Goal: Submit feedback/report problem

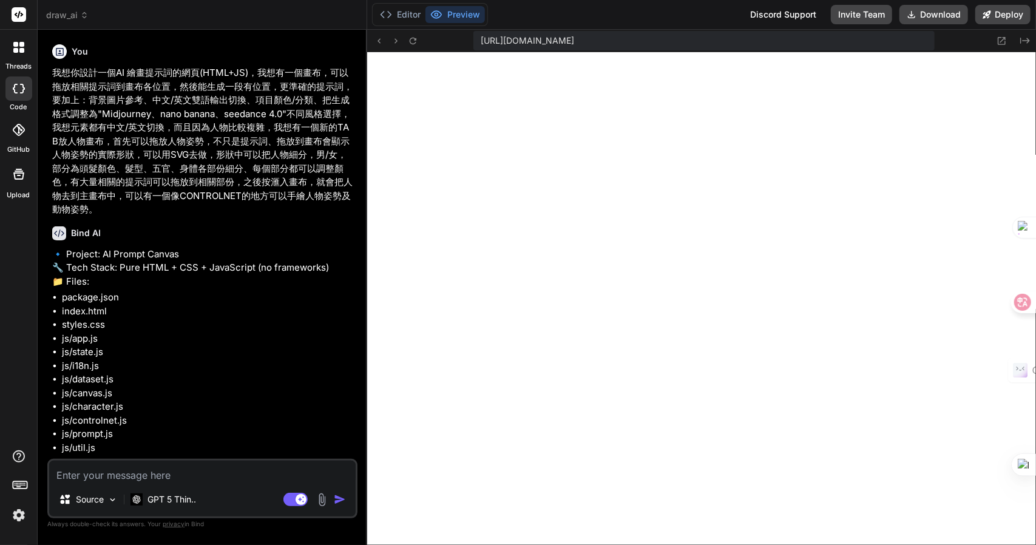
scroll to position [1972, 0]
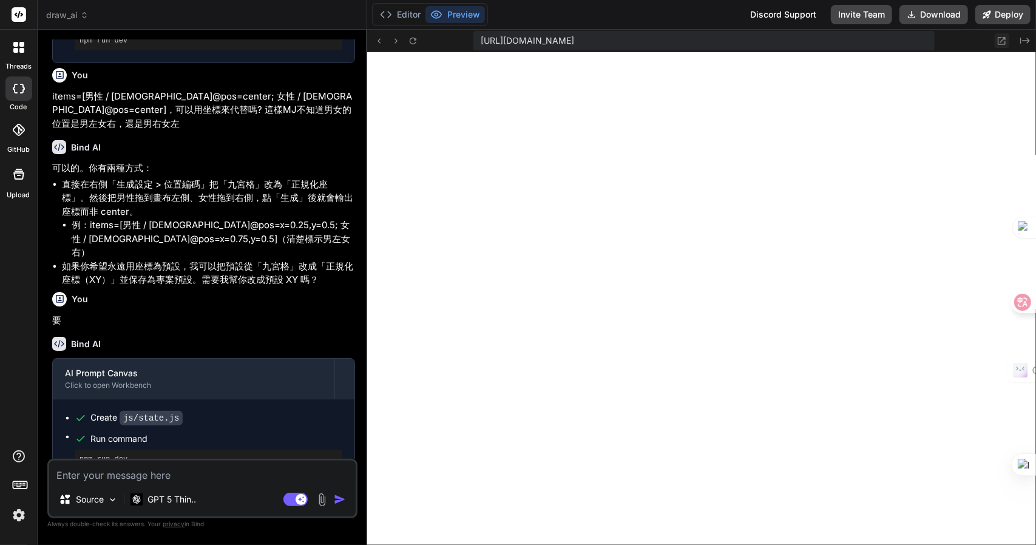
click at [1008, 33] on button at bounding box center [1002, 40] width 15 height 15
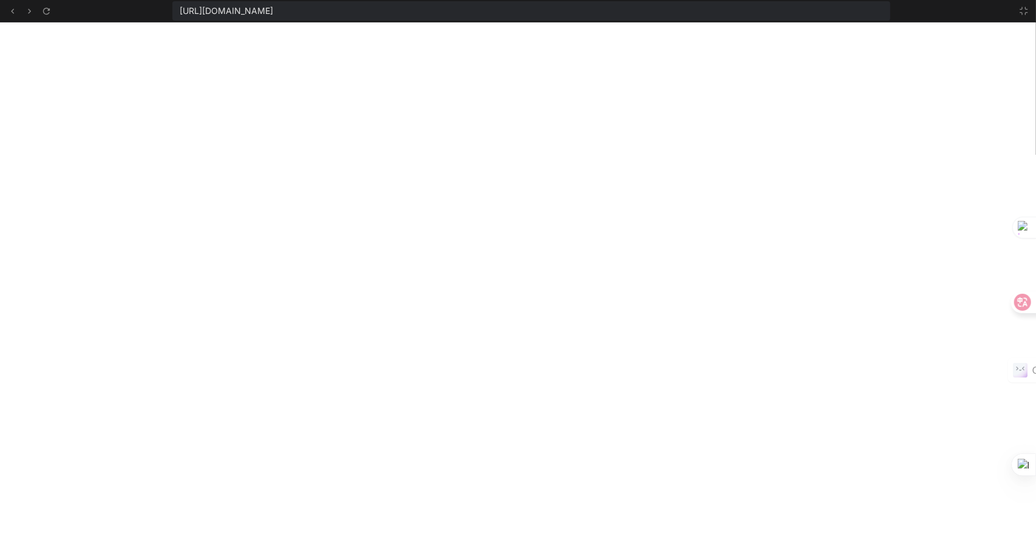
scroll to position [2221, 0]
click at [1022, 13] on icon at bounding box center [1024, 10] width 7 height 7
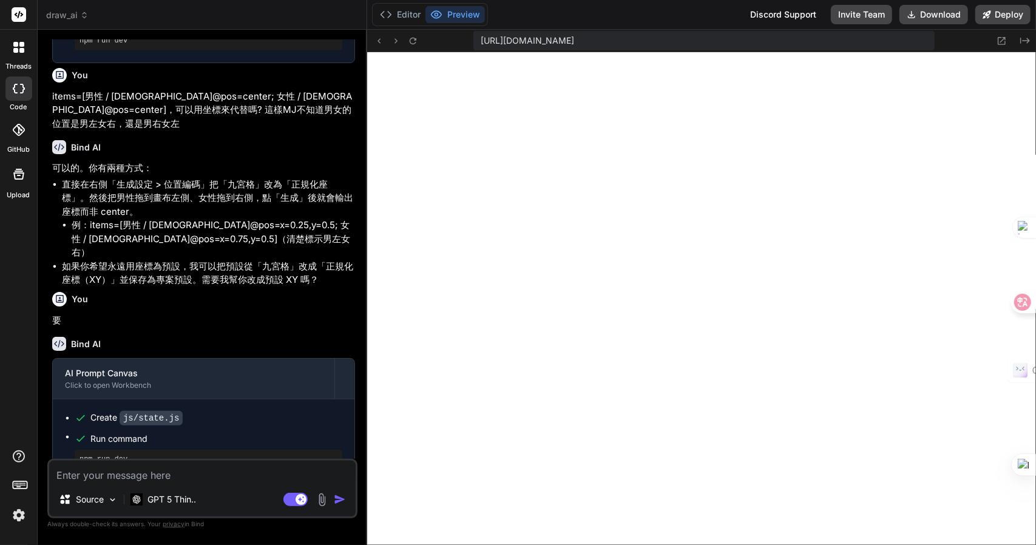
scroll to position [2471, 0]
click at [160, 467] on textarea at bounding box center [202, 472] width 307 height 22
type textarea "1"
type textarea "x"
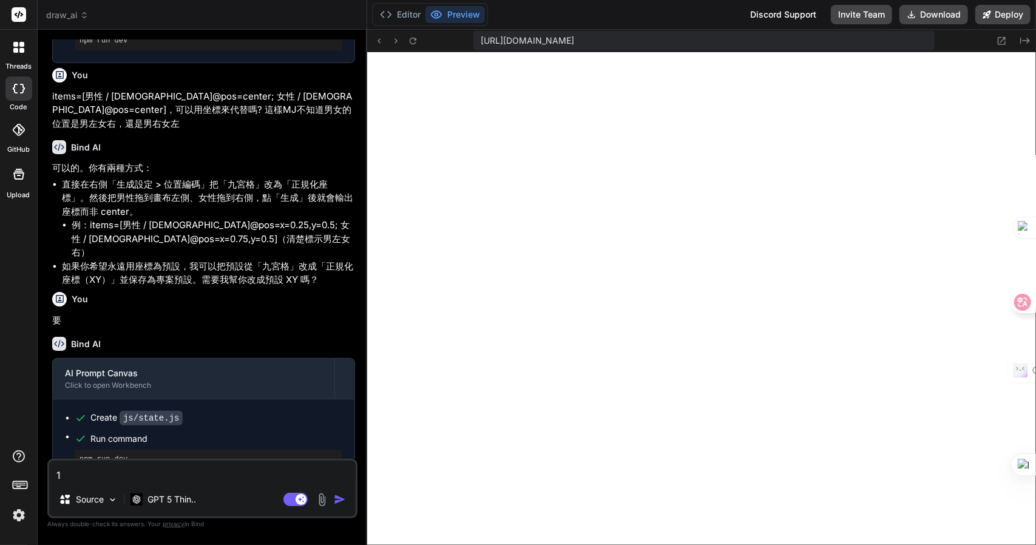
type textarea "1)"
type textarea "x"
type textarea "1)"
type textarea "x"
type textarea "1) 竹"
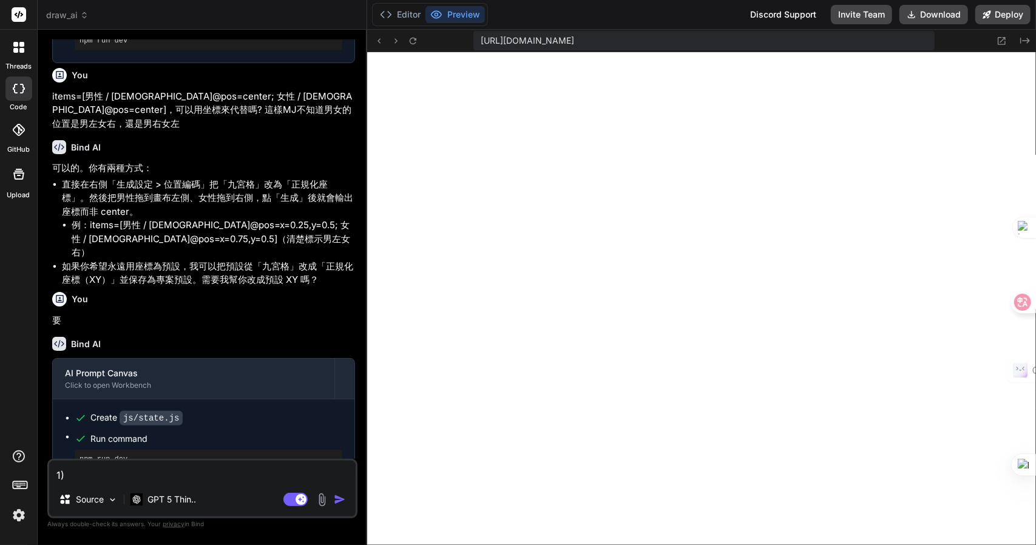
type textarea "x"
type textarea "1) 竹手"
type textarea "x"
type textarea "1) 竹手[PERSON_NAME]"
type textarea "x"
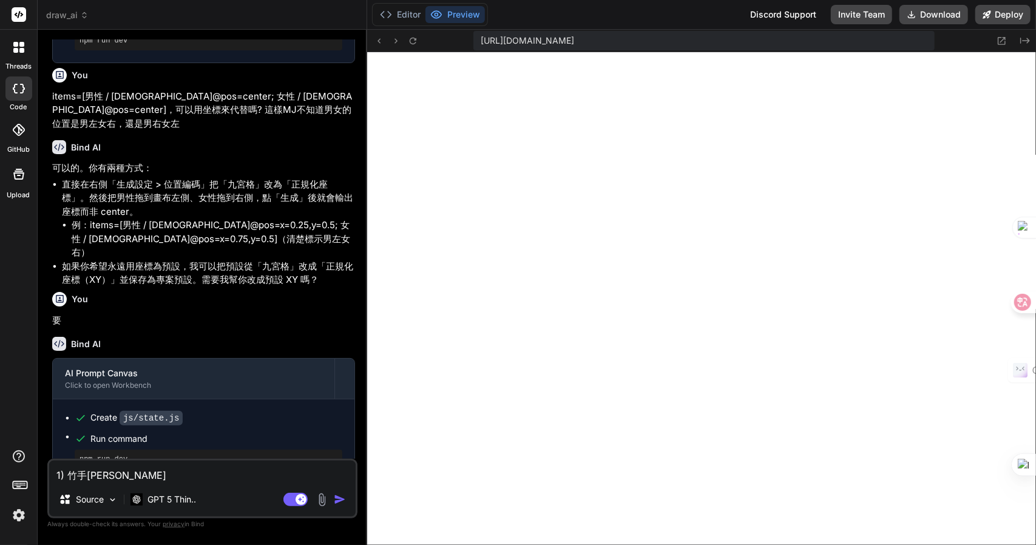
type textarea "1) 我"
type textarea "x"
type textarea "1) [PERSON_NAME]木"
type textarea "x"
type textarea "1) [PERSON_NAME]"
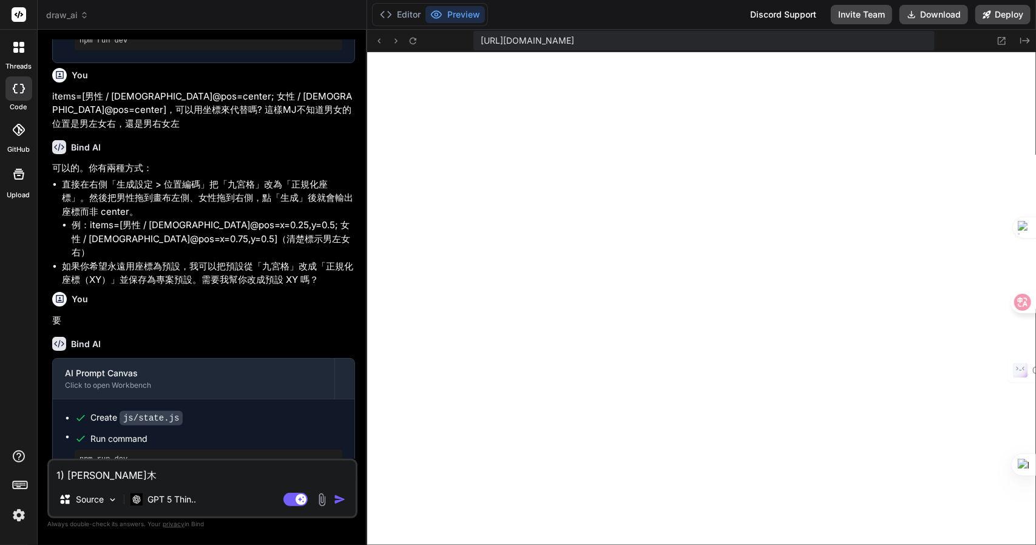
type textarea "x"
type textarea "1) 我木山心"
type textarea "x"
type textarea "1) 我想"
type textarea "x"
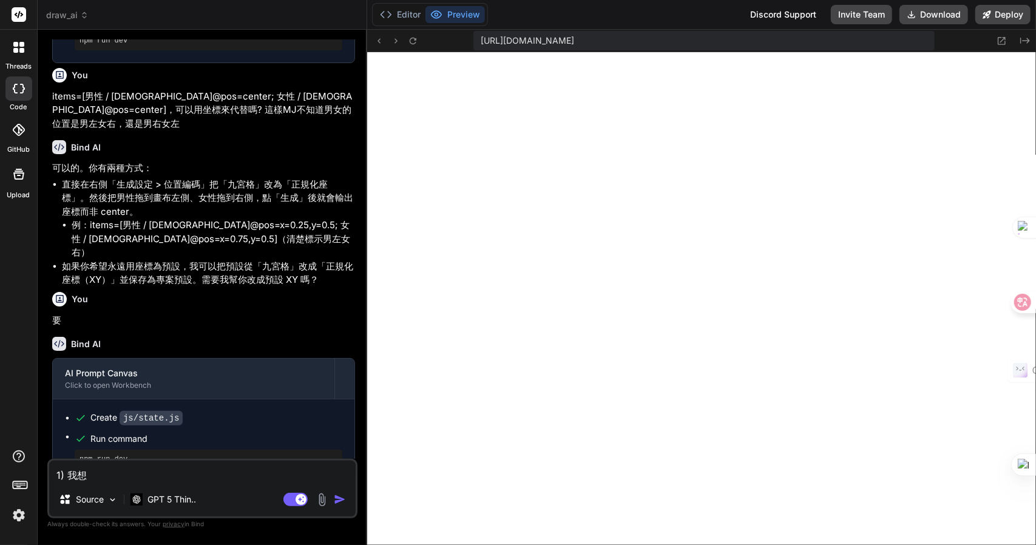
type textarea "1) 我想人"
type textarea "x"
type textarea "1) 我想人竹"
type textarea "x"
type textarea "1) 我想人竹手"
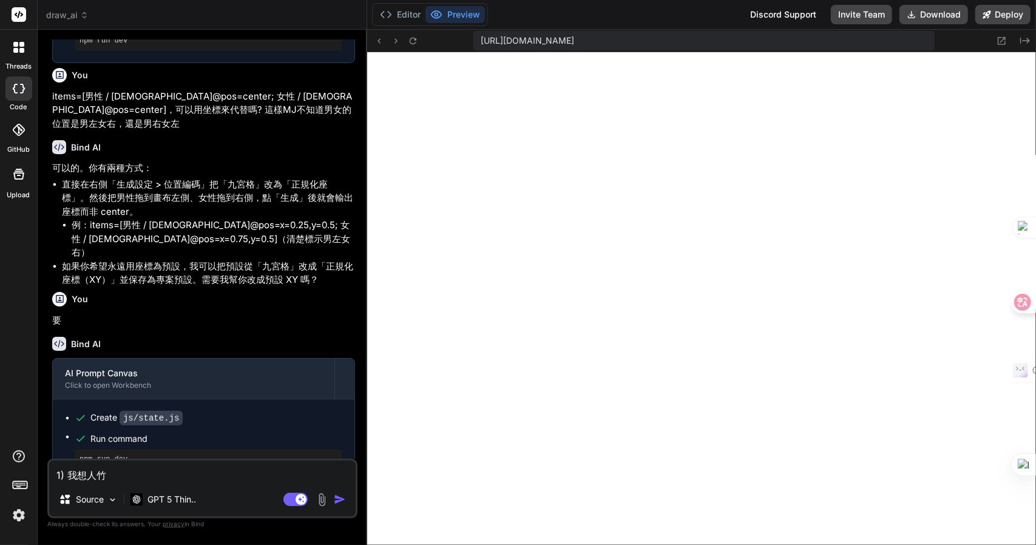
type textarea "x"
type textarea "1) 我想人竹手心"
type textarea "x"
type textarea "1) 我想人竹手心[PERSON_NAME]"
type textarea "x"
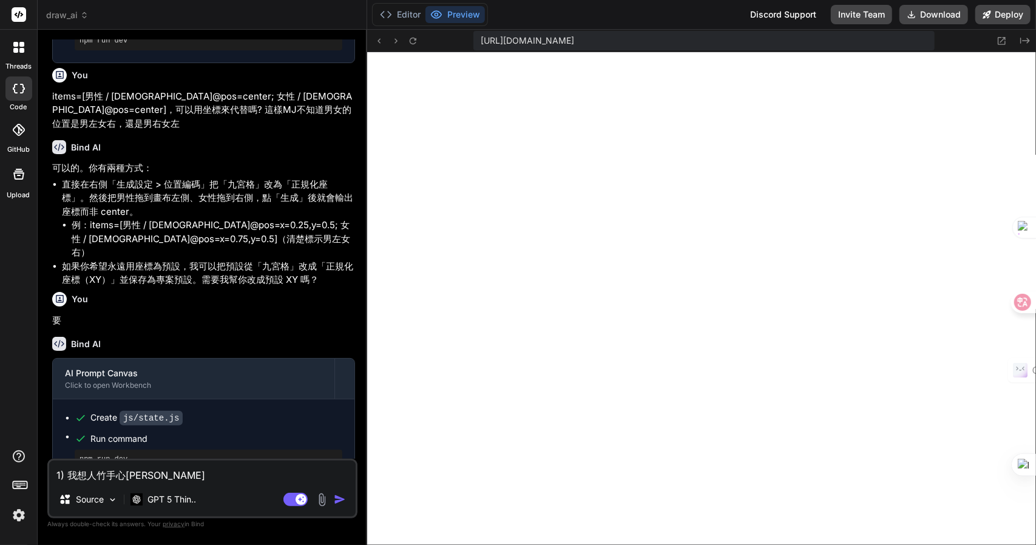
type textarea "1) 我想人竹手心[PERSON_NAME]"
type textarea "x"
type textarea "1) 我想人物"
type textarea "x"
type textarea "1) 我想人物一"
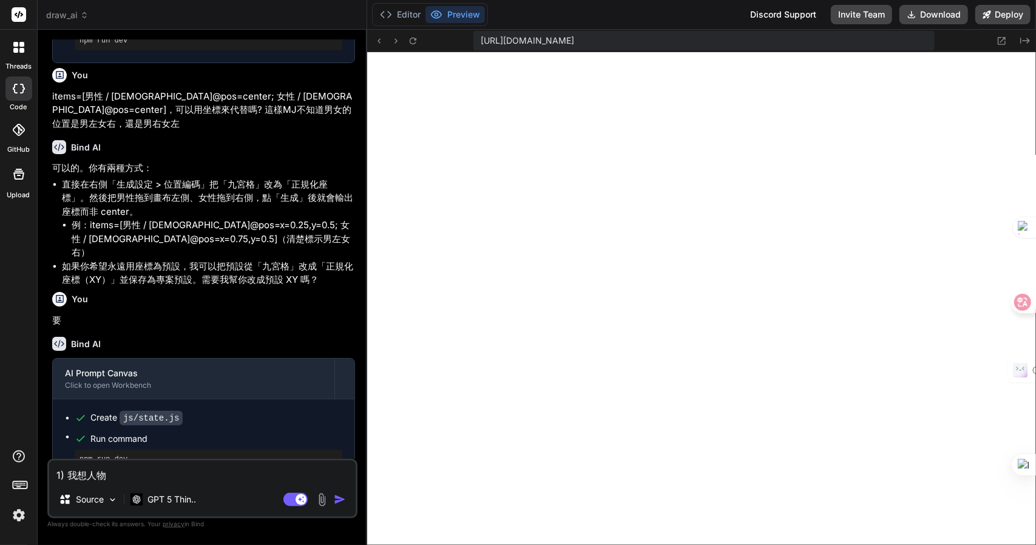
type textarea "x"
type textarea "1) 我想人物一中"
type textarea "x"
type textarea "1) 我想人物一中一"
type textarea "x"
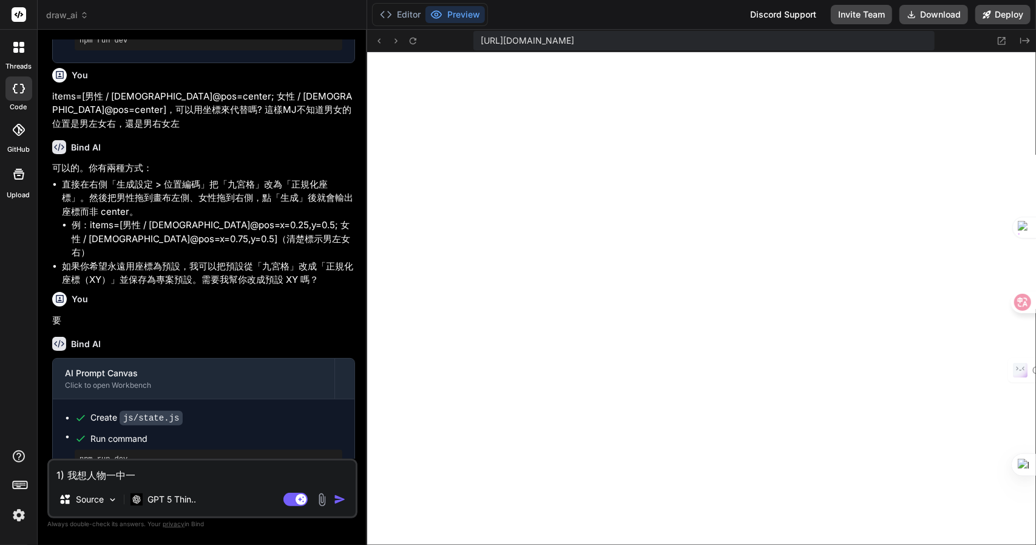
type textarea "1) 我想人物工"
type textarea "x"
type textarea "1) 我想人物工人"
type textarea "x"
type textarea "1) 我想人物工人竹"
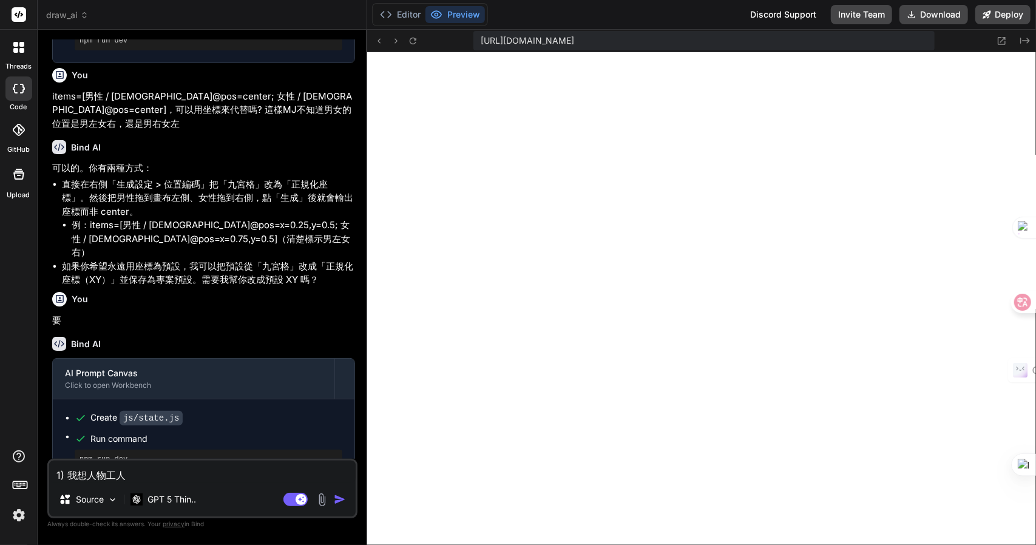
type textarea "x"
type textarea "1) 我想人物工人竹尸"
type textarea "x"
type textarea "1) 我想人物工作"
type textarea "x"
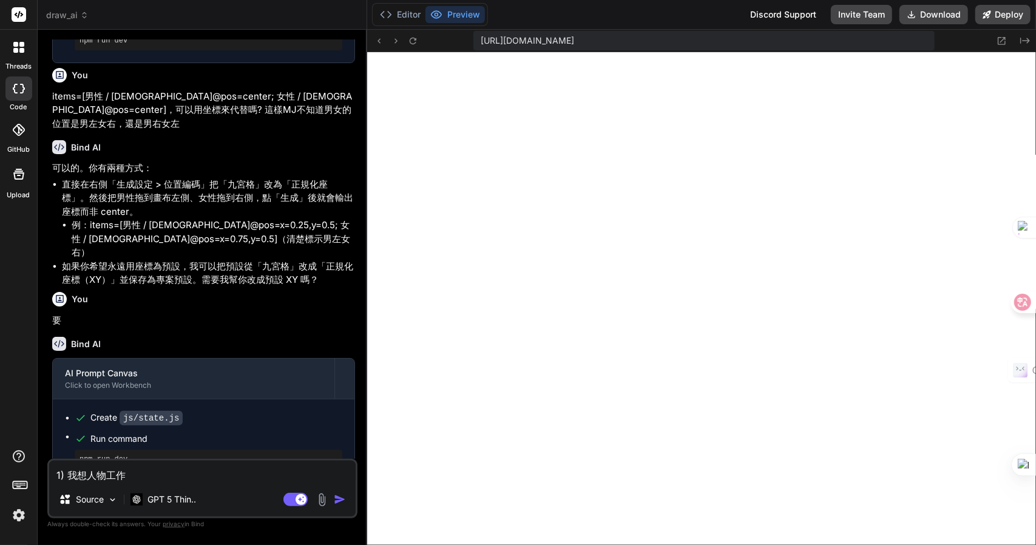
type textarea "1) 我想人物工作十"
type textarea "x"
type textarea "1) 我想人物工作十一"
type textarea "x"
type textarea "1) 我想人物工作十一戈"
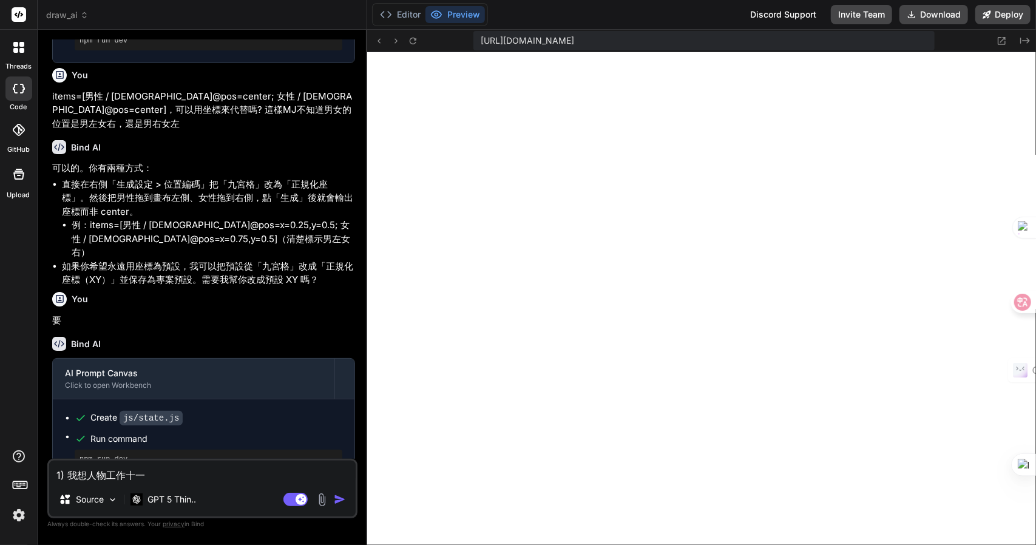
type textarea "x"
type textarea "1) 我想人物工作十一戈土"
type textarea "x"
type textarea "1) 我想人物工作室"
type textarea "x"
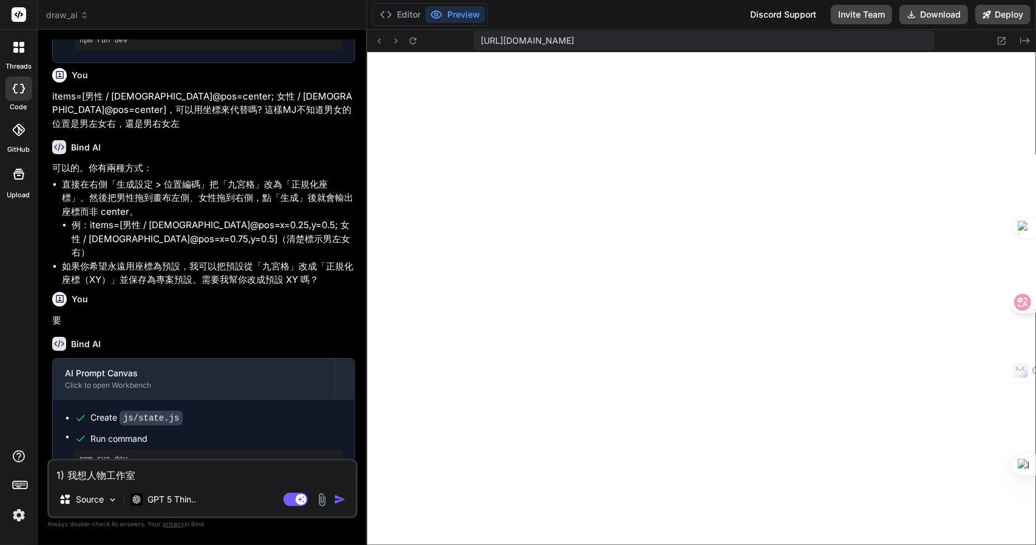
type textarea "1) 我想人物工作室Z"
type textarea "x"
type textarea "1) 我想人物工作室Z難"
type textarea "x"
type textarea "1) 我想人物工作室Z難日"
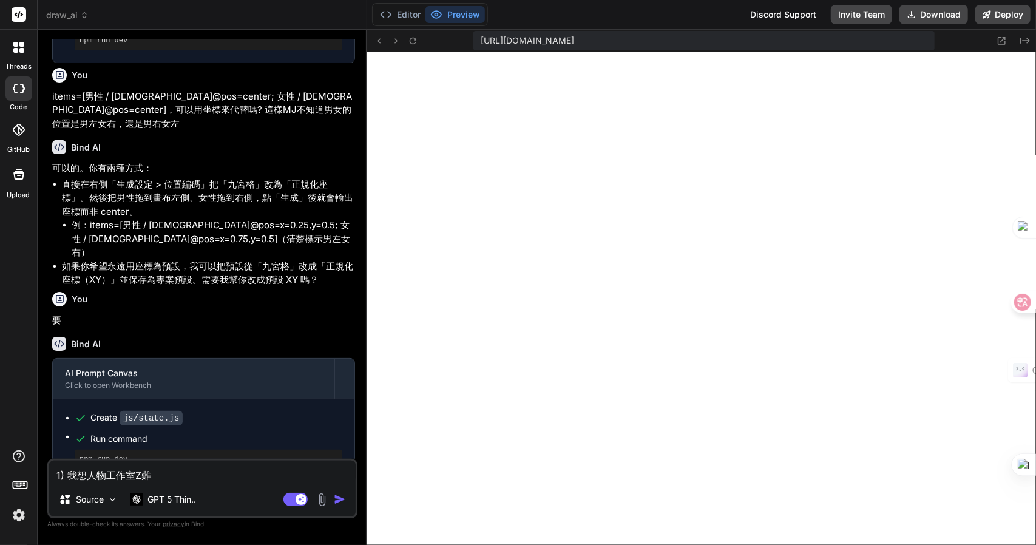
type textarea "x"
type textarea "1) 我想人物工作室Z難日月"
type textarea "x"
type textarea "1) 我想人物工作室，"
type textarea "x"
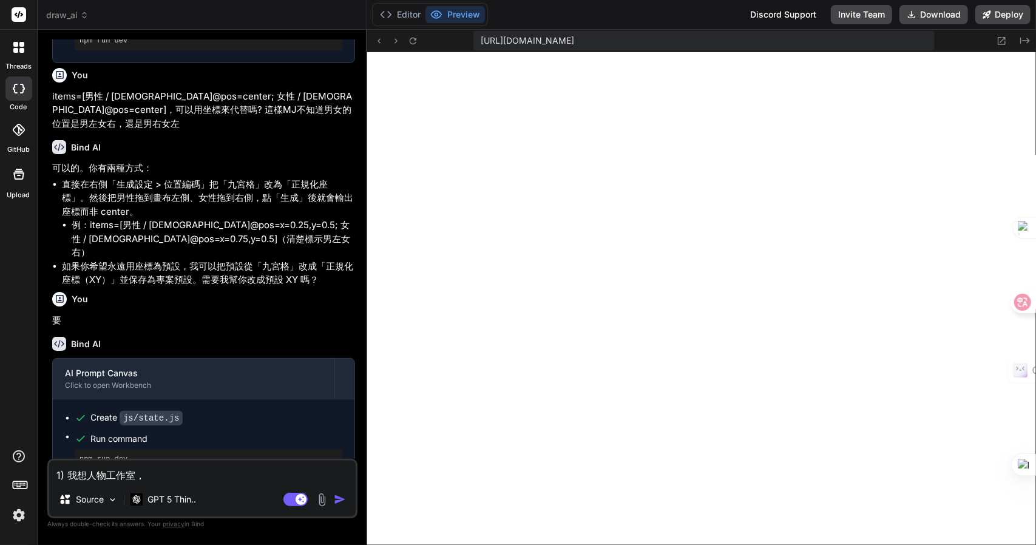
type textarea "1) 我想人物工作室，弓"
type textarea "x"
type textarea "1) 我想人物工作室，弓中"
type textarea "x"
type textarea "1) 我想人物工作室，弓中人"
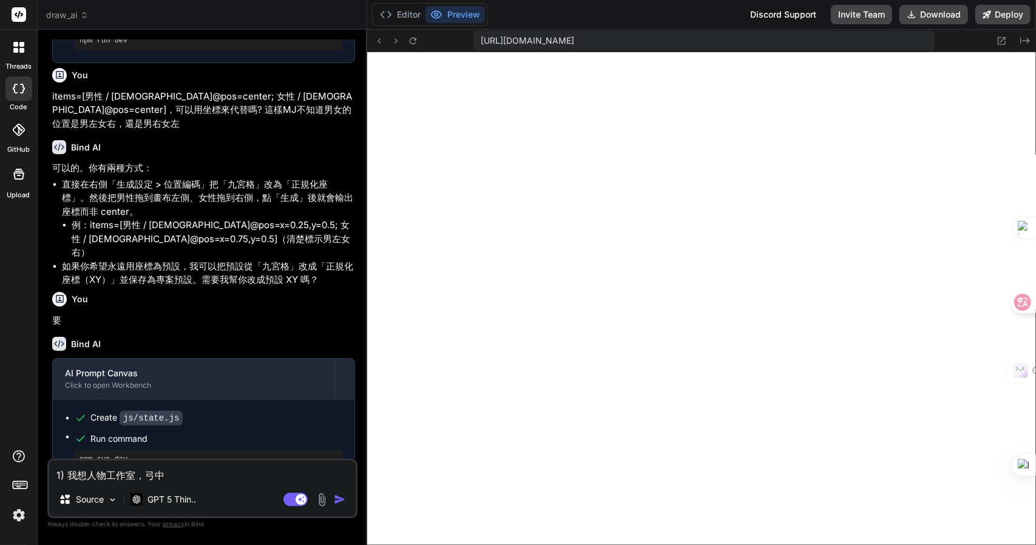
type textarea "x"
type textarea "1) 我想人物工作室，弓中人一"
type textarea "x"
type textarea "1) 我想人物工作室，弓中人一木"
type textarea "x"
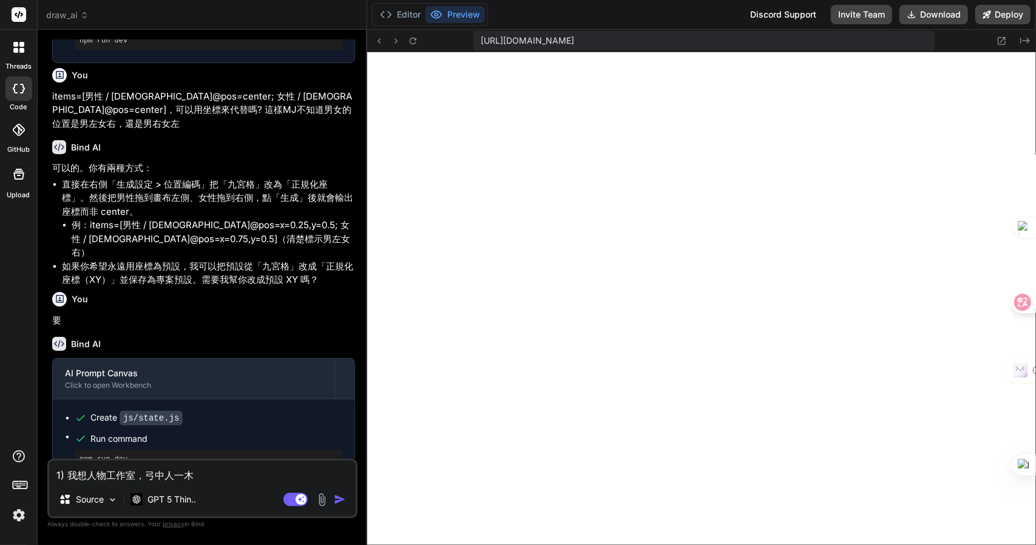
type textarea "1) 我想人物工作室，除"
type textarea "x"
type textarea "1) 我想人物工作室，除大"
type textarea "x"
type textarea "1) 我想人物工作室，除大一"
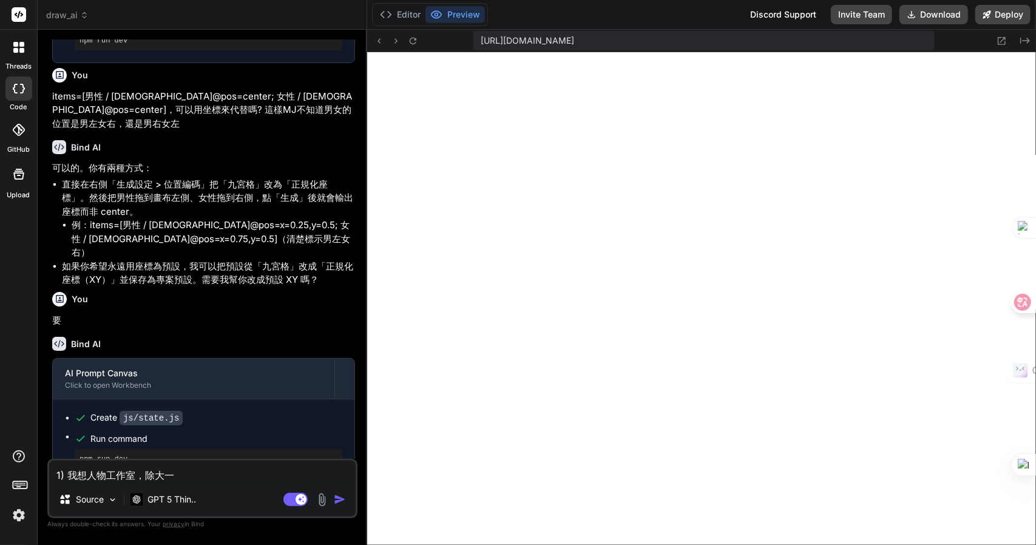
type textarea "x"
type textarea "1) 我想人物工作室，除左"
type textarea "x"
type textarea "1) 我想人物工作室，除左手"
type textarea "x"
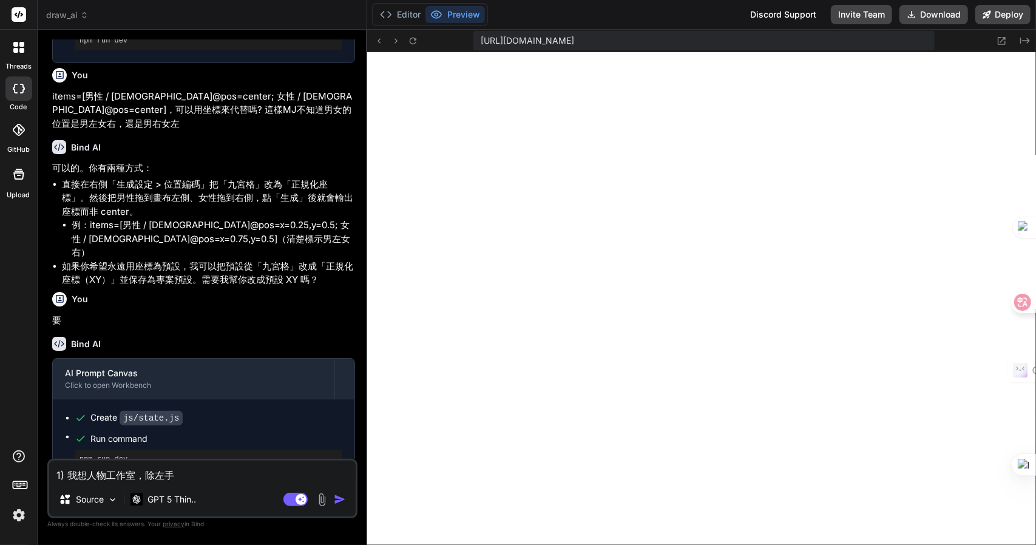
type textarea "1) 我想人物工作室，除左手心"
type textarea "x"
type textarea "1) 我想人物工作室，除左手"
type textarea "x"
type textarea "1) 我想人物工作室，除左手人"
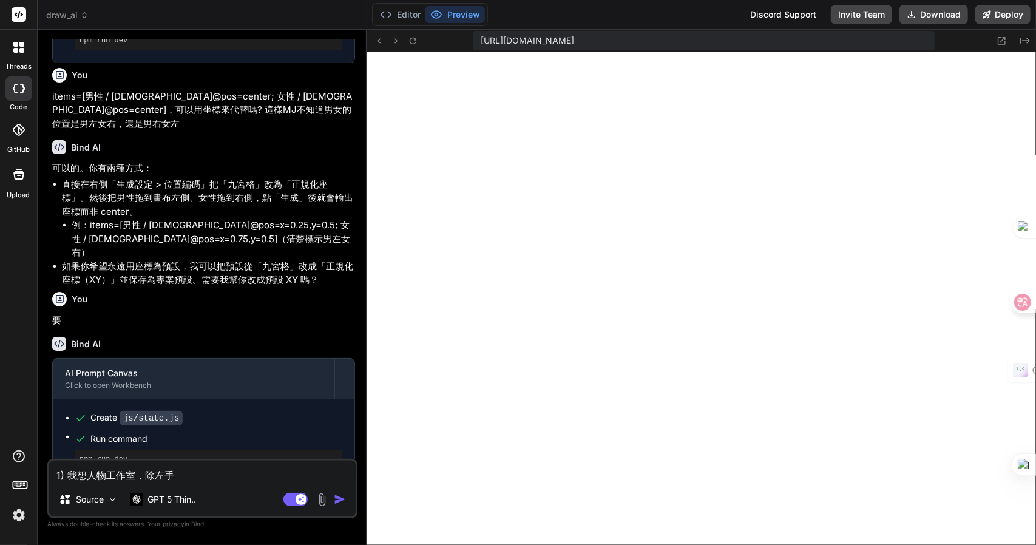
type textarea "x"
type textarea "1) 我想人物工作室，除左手人心"
type textarea "x"
type textarea "1) 我想人物工作室，除左手人心木"
type textarea "x"
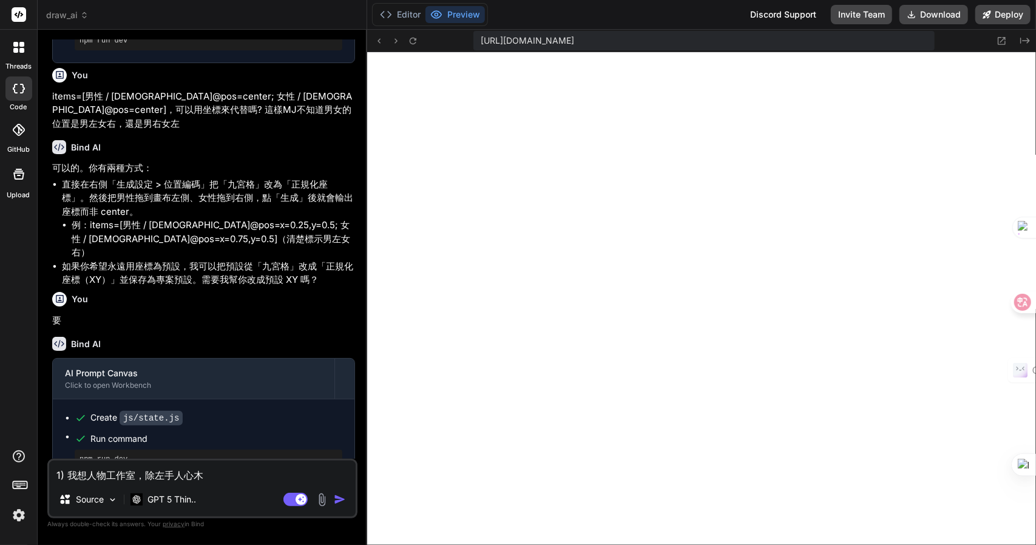
type textarea "1) 我想人物工作室，除左拖"
type textarea "x"
type textarea "1) 我想人物工作室，除左拖卜"
type textarea "x"
type textarea "1) 我想人物工作室，除左拖卜尸"
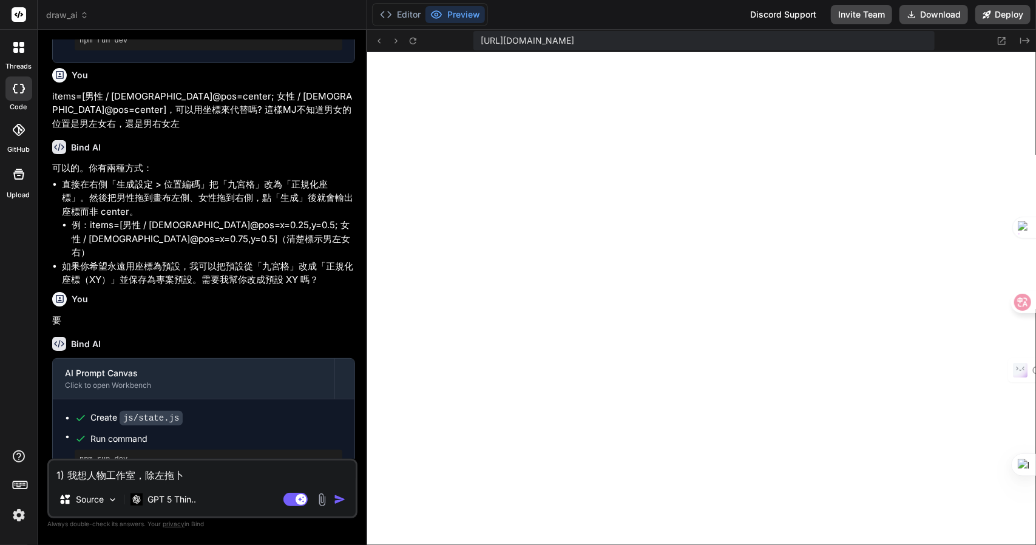
type textarea "x"
type textarea "1) 我想人物工作室，除左拖卜尸人"
type textarea "x"
type textarea "1) 我想人物工作室，除左拖卜尸人大"
type textarea "x"
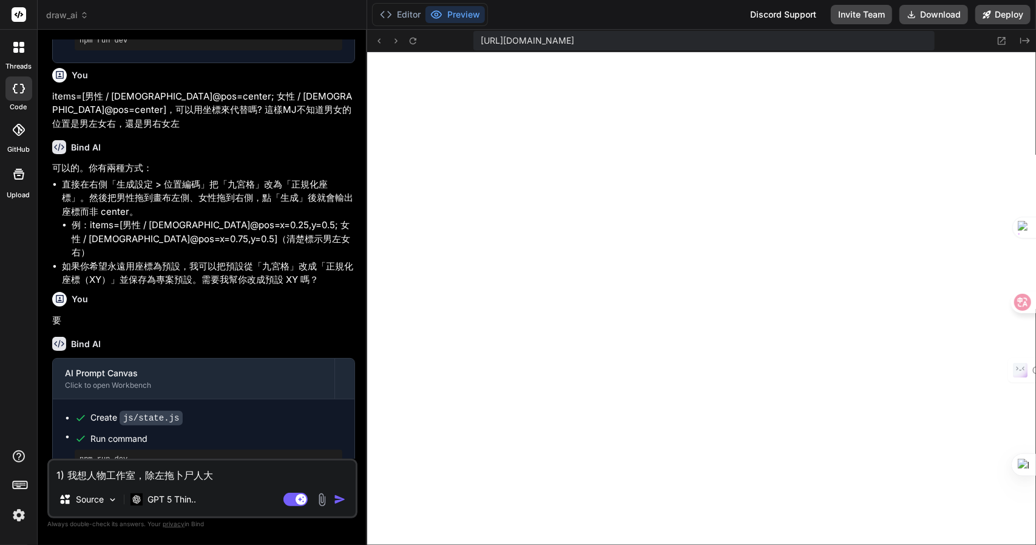
type textarea "1) 我想人物工作室，除左拖放"
type textarea "x"
type textarea "1) 我想人物工作室，除左拖放一"
type textarea "x"
type textarea "1) 我想人物工作室，除左拖放一土"
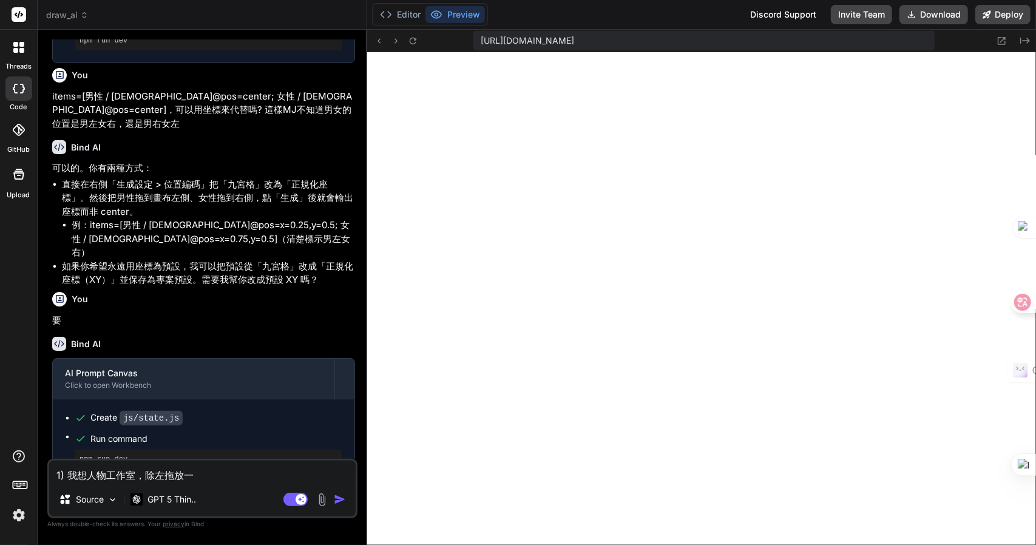
type textarea "x"
type textarea "1) 我想人物工作室，除左拖放一土中"
type textarea "x"
type textarea "1) 我想人物工作室，除左拖放一土中弓"
type textarea "x"
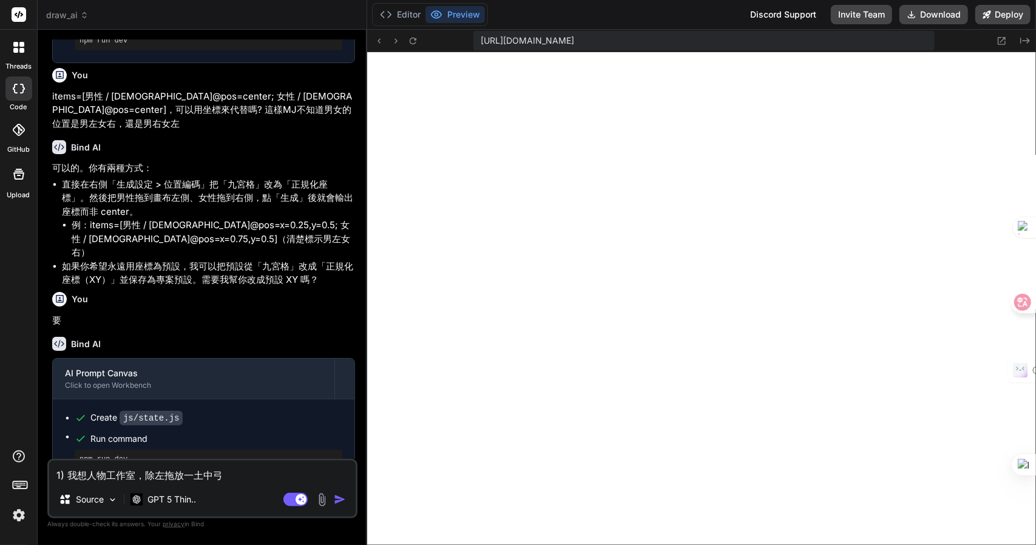
type textarea "1) 我想人物工作室，除左拖放到"
type textarea "x"
type textarea "1) 我想人物工作室，除左拖放到人"
type textarea "x"
type textarea "1) 我想人物工作室，除左拖放到人[PERSON_NAME]"
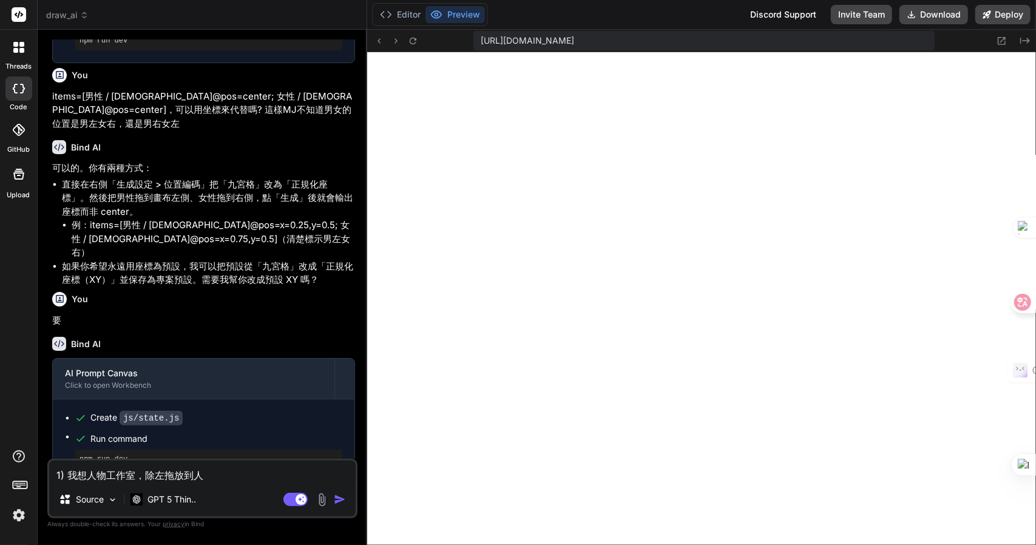
type textarea "x"
type textarea "1) 我想人物工作室，除左拖放到人竹手"
type textarea "x"
type textarea "1) 我想人物工作室，除左拖放到人竹手心"
type textarea "x"
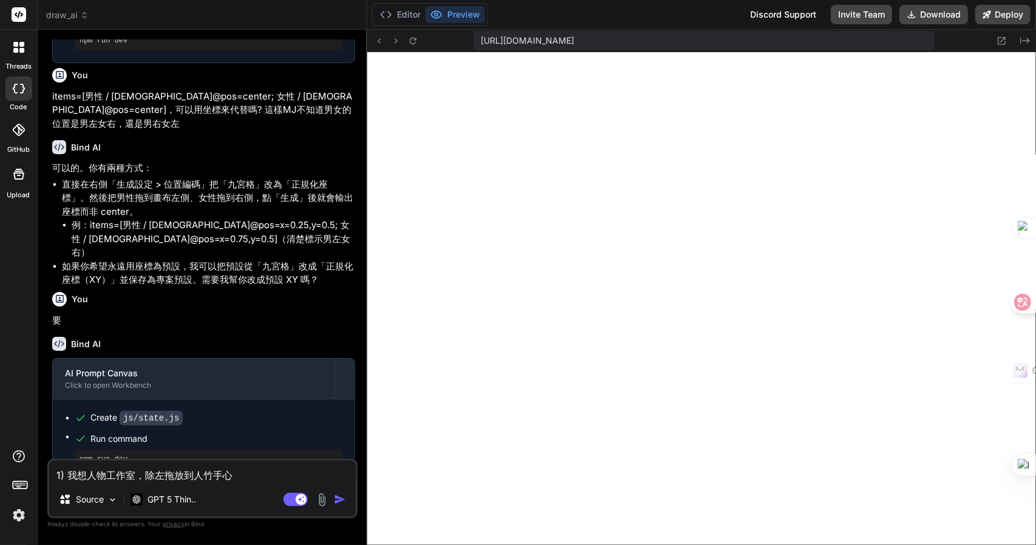
type textarea "1) 我想人物工作室，除左拖放到人竹手心[PERSON_NAME]"
type textarea "x"
type textarea "1) 我想人物工作室，除左拖放到人竹手心竹竹"
type textarea "x"
type textarea "1) 我想人物工作室，除左拖放到人物"
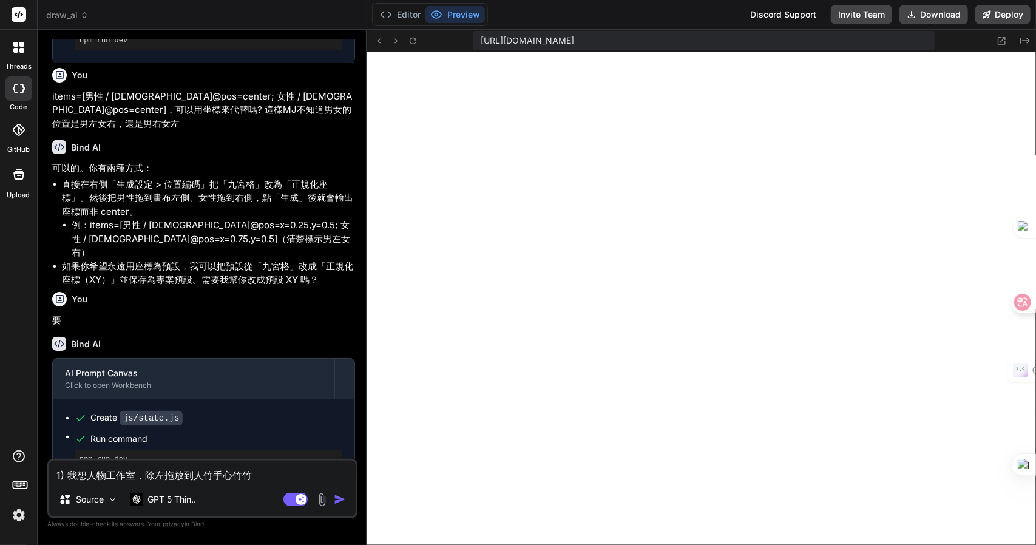
type textarea "x"
type textarea "1) 我想人物工作室，除左拖放到人物中"
type textarea "x"
type textarea "1) 我想人物工作室，除左拖放到人物中Z"
type textarea "x"
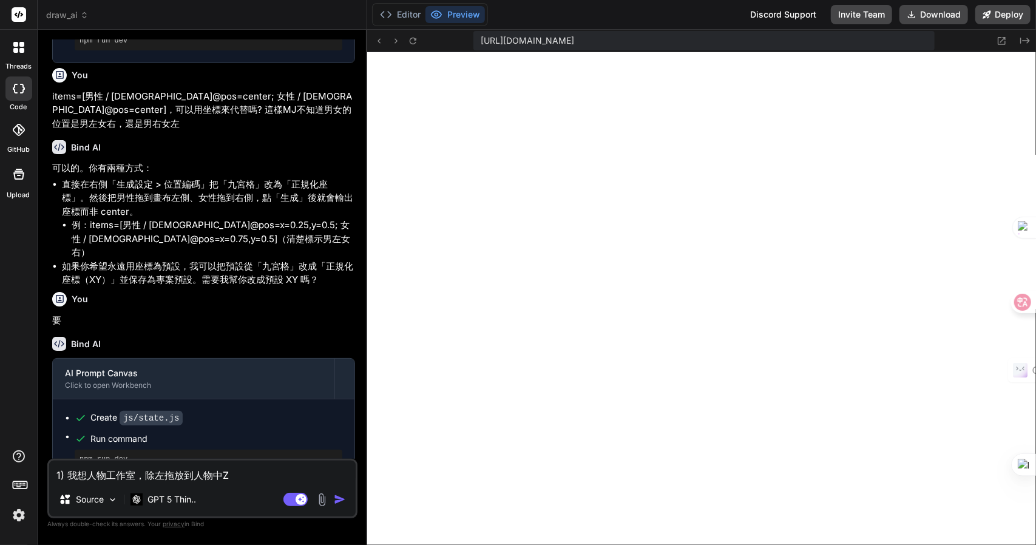
type textarea "1) 我想人物工作室，除左拖放到人物中Z難"
type textarea "x"
type textarea "1) 我想人物工作室，除左拖放到人物中Z難日"
type textarea "x"
type textarea "1) 我想人物工作室，除左拖放到人物中Z難日月"
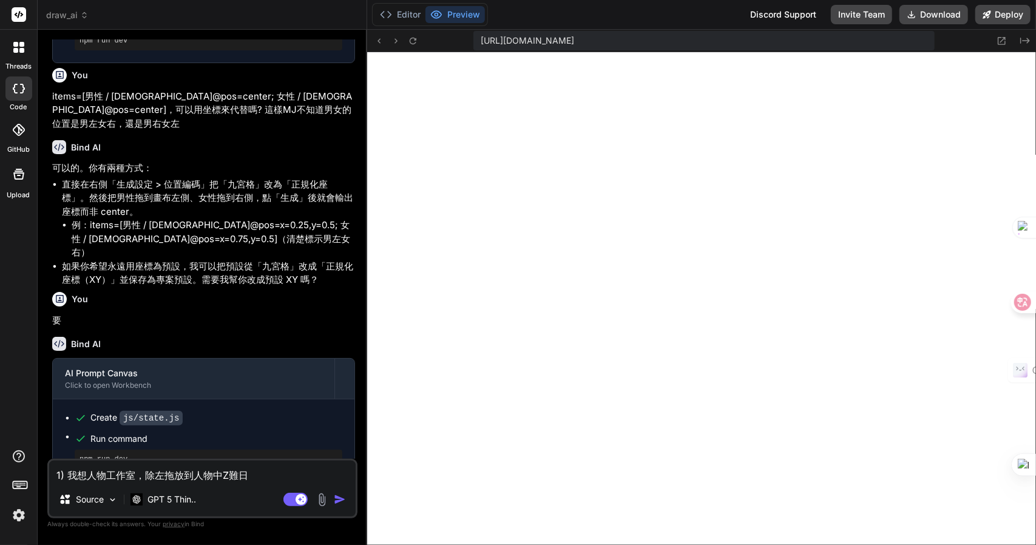
type textarea "x"
type textarea "1) 我想人物工作室，除左拖放到人物中，"
type textarea "x"
type textarea "1) 我想人物工作室，除左拖放到人物中，一"
type textarea "x"
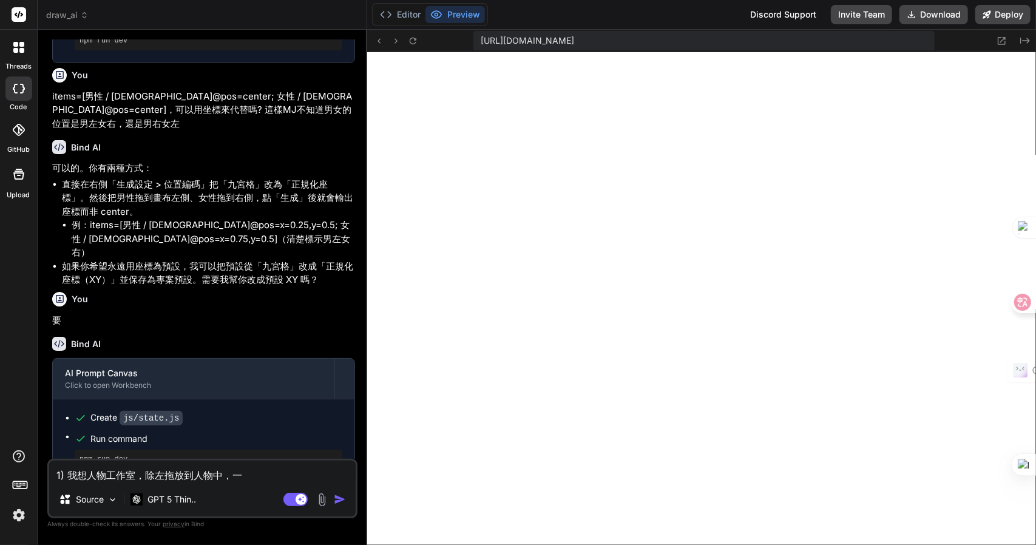
type textarea "1) 我想人物工作室，除左拖放到人物中，一弓"
type textarea "x"
type textarea "1) 我想人物工作室，除左拖放到人物中，一弓口"
type textarea "x"
type textarea "1) 我想人物工作室，除左拖放到人物中，可"
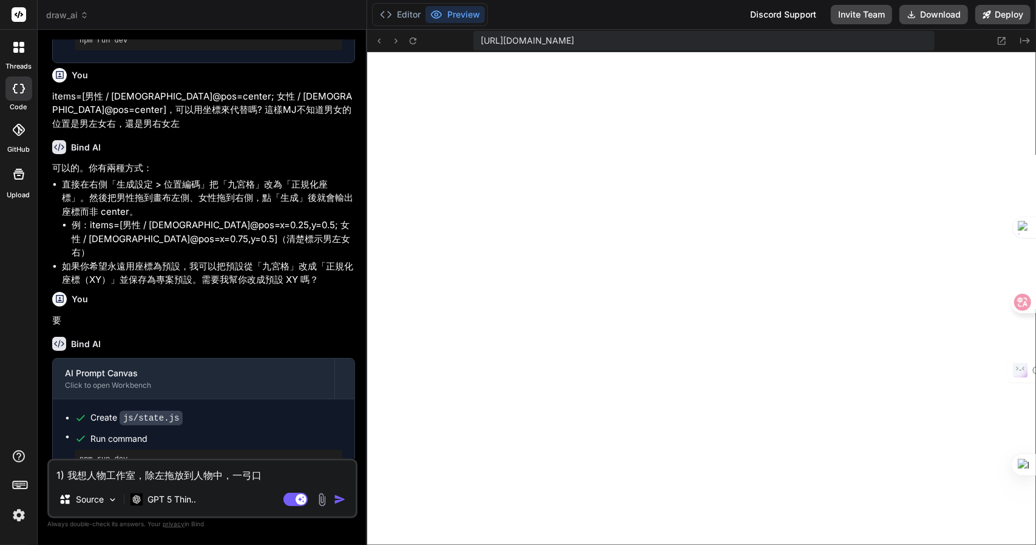
type textarea "x"
type textarea "1) 我想人物工作室，除左拖放到人物中，可女"
type textarea "x"
type textarea "1) 我想人物工作室，除左拖放到人物中，可女[PERSON_NAME]"
type textarea "x"
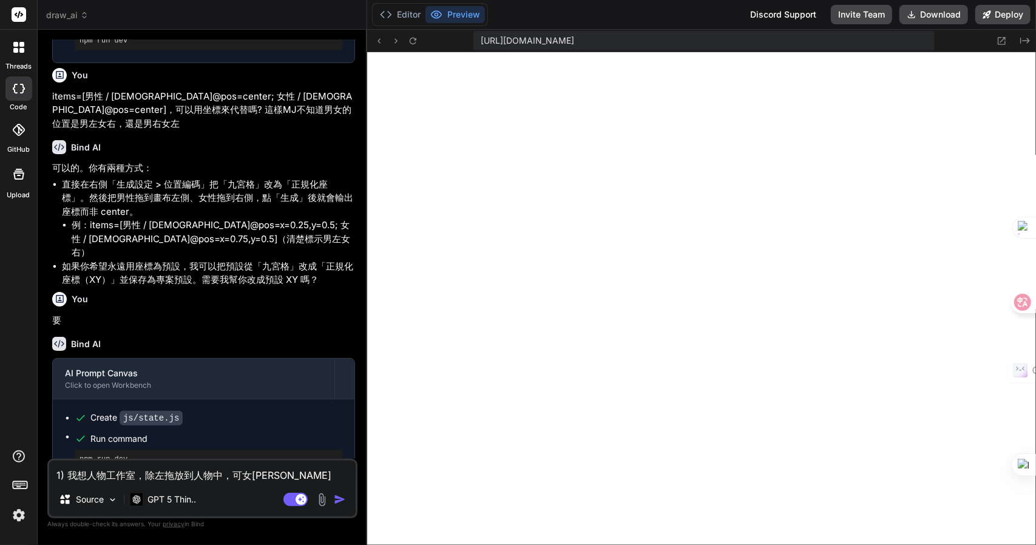
type textarea "1) 我想人物工作室，除左拖放到人物中，可女戈人"
type textarea "x"
type textarea "1) 我想人物工作室，除左拖放到人物中，可以"
type textarea "x"
type textarea "1) 我想人物工作室，除左拖放到人物中，可以手"
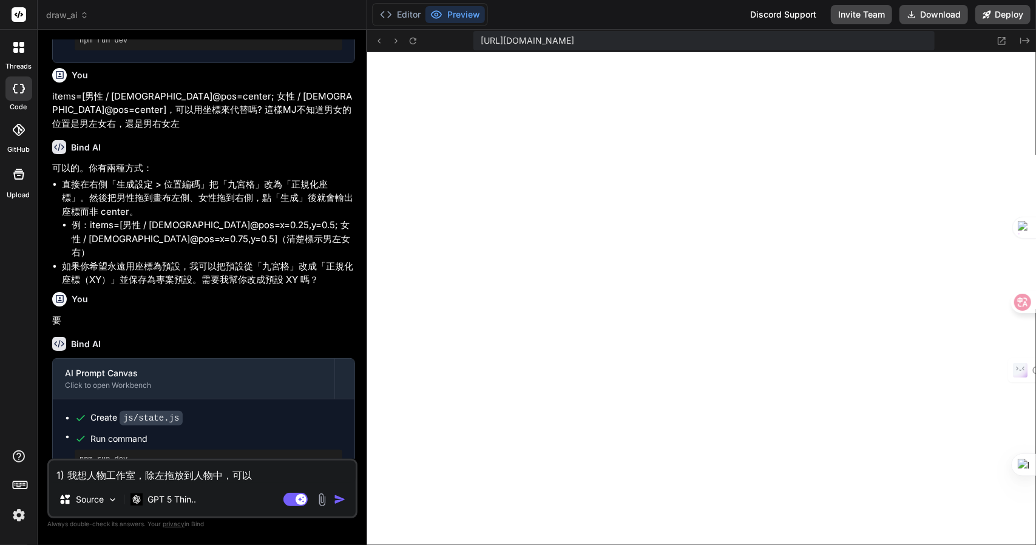
type textarea "x"
type textarea "1) 我想人物工作室，除左拖放到人物中，可以手人"
type textarea "x"
type textarea "1) 我想人物工作室，除左拖放到人物中，可以手人心"
type textarea "x"
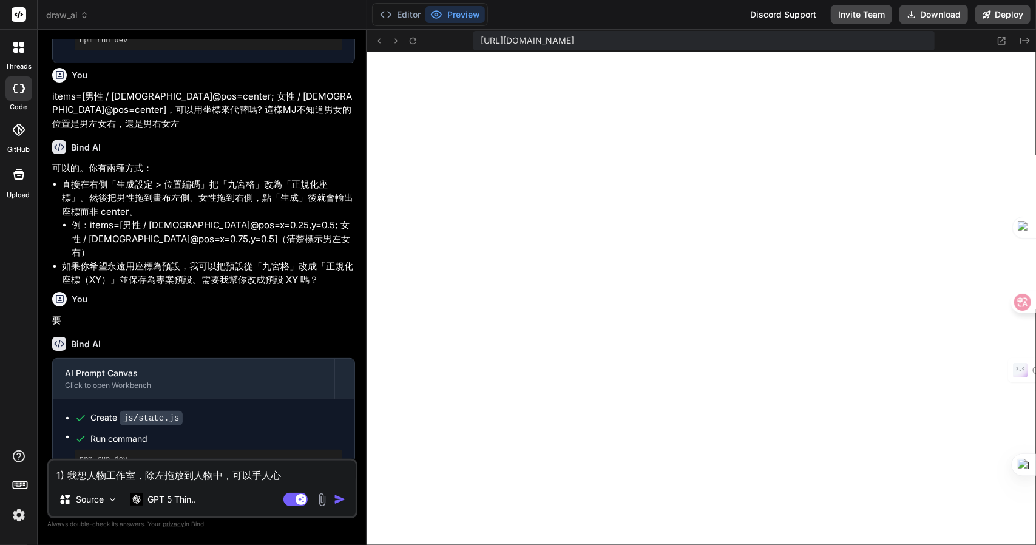
type textarea "1) 我想人物工作室，除左拖放到人物中，可以手人心木"
type textarea "x"
type textarea "1) 我想人物工作室，除左拖放到人物中，可以拖"
type textarea "x"
type textarea "1) 我想人物工作室，除左拖放到人物中，可以拖卜"
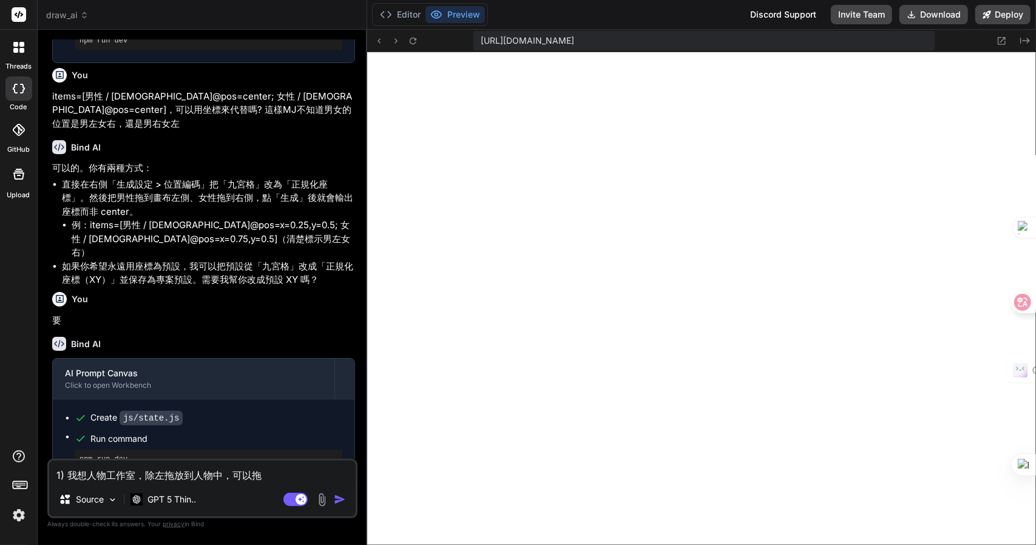
type textarea "x"
type textarea "1) 我想人物工作室，除左拖放到人物中，可以拖卜尸"
type textarea "x"
type textarea "1) 我想人物工作室，除左拖放到人物中，可以拖卜尸人"
type textarea "x"
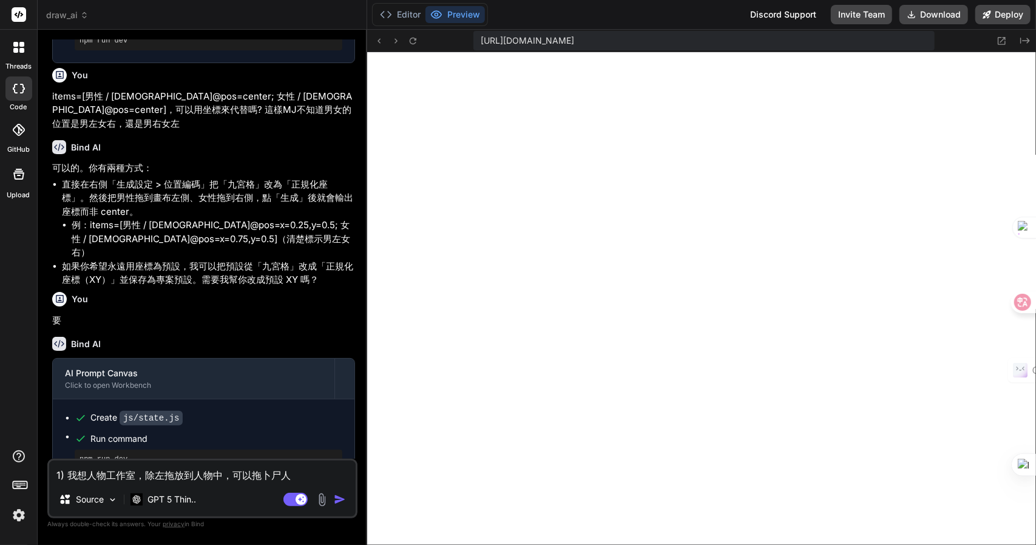
type textarea "1) 我想人物工作室，除左拖放到人物中，可以拖卜尸人大"
type textarea "x"
type textarea "1) 我想人物工作室，除左拖放到人物中，可以拖放"
type textarea "x"
type textarea "1) 我想人物工作室，除左拖放到人物中，可以拖放一"
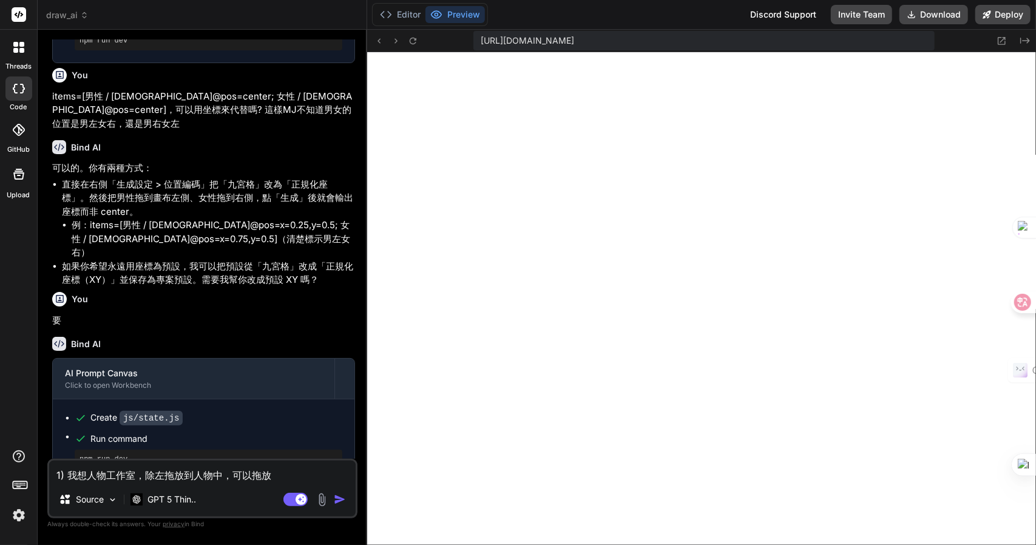
type textarea "x"
type textarea "1) 我想人物工作室，除左拖放到人物中，可以拖放一土"
type textarea "x"
type textarea "1) 我想人物工作室，除左拖放到人物中，可以拖放一土中"
type textarea "x"
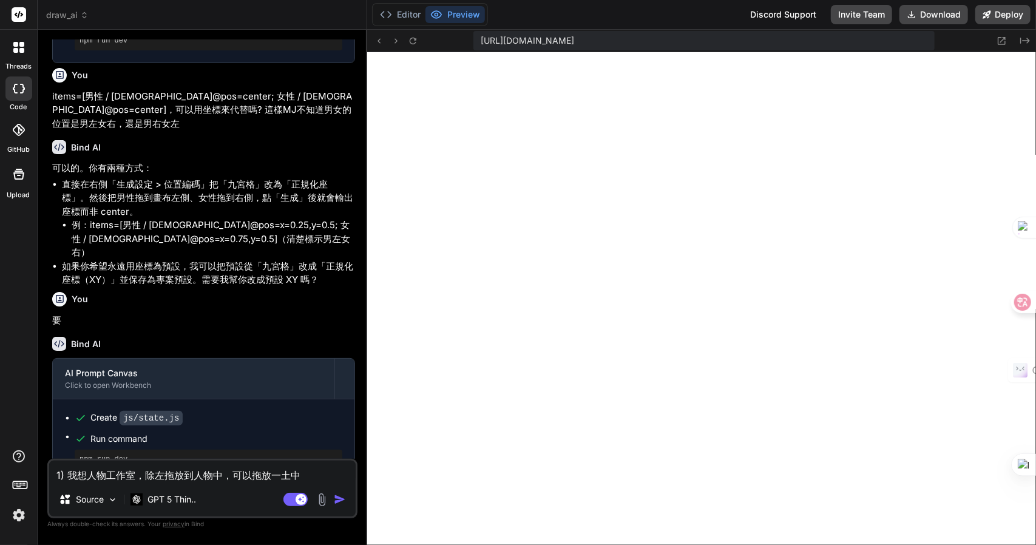
type textarea "1) 我想人物工作室，除左拖放到人物中，可以拖放一土中弓"
type textarea "x"
type textarea "1) 我想人物工作室，除左拖放到人物中，可以拖放到"
type textarea "x"
click at [294, 471] on textarea "1) 我想人物工作室，除左拖放到人物中，可以拖放到" at bounding box center [202, 472] width 307 height 22
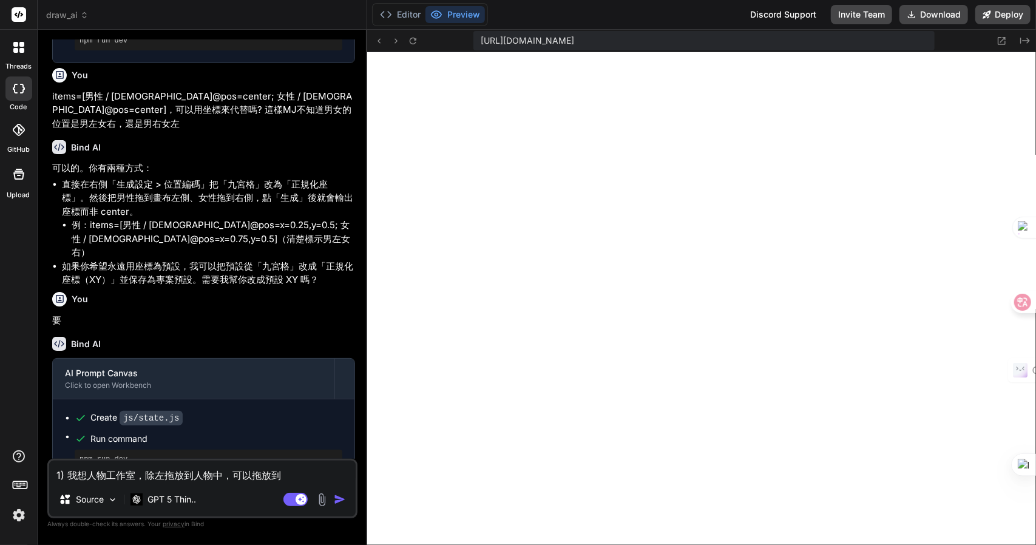
type textarea "1) 我想人物工作室，除左拖放到人物中，可以拖放到卜"
type textarea "x"
type textarea "1) 我想人物工作室，除左拖放到人物中，可以拖放到卜口"
type textarea "x"
click at [276, 464] on textarea "1) 我想人物工作室，除左拖放到人物中，可以拖放到部位與顏色的身體部份中，" at bounding box center [202, 464] width 307 height 36
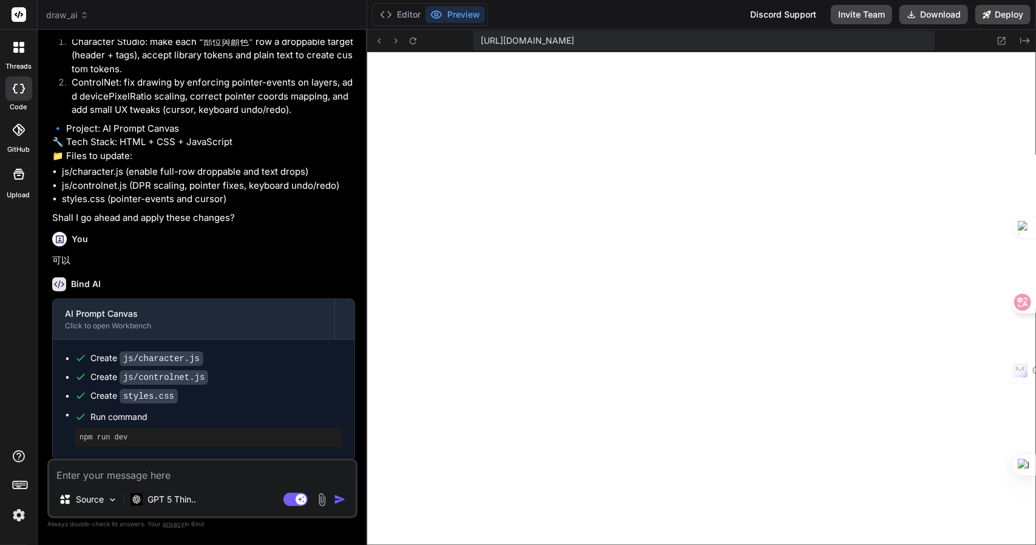
scroll to position [2502, 0]
click at [233, 481] on textarea at bounding box center [202, 472] width 307 height 22
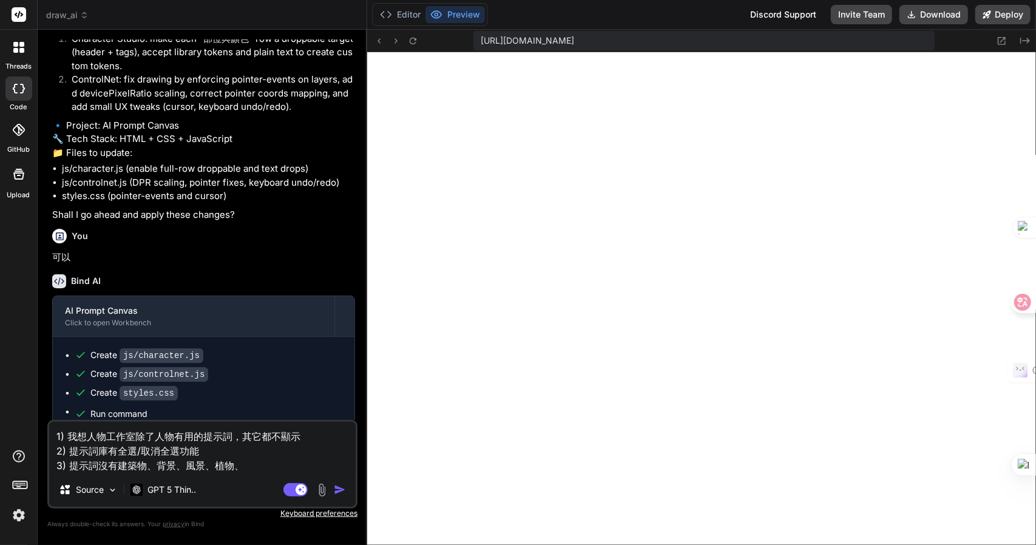
click at [244, 466] on textarea "1) 我想人物工作室除了人物有用的提示詞，其它都不顯示 2) 提示詞庫有全選/取消全選功能 3) 提示詞沒有建築物、背景、風景、植物、" at bounding box center [202, 447] width 307 height 51
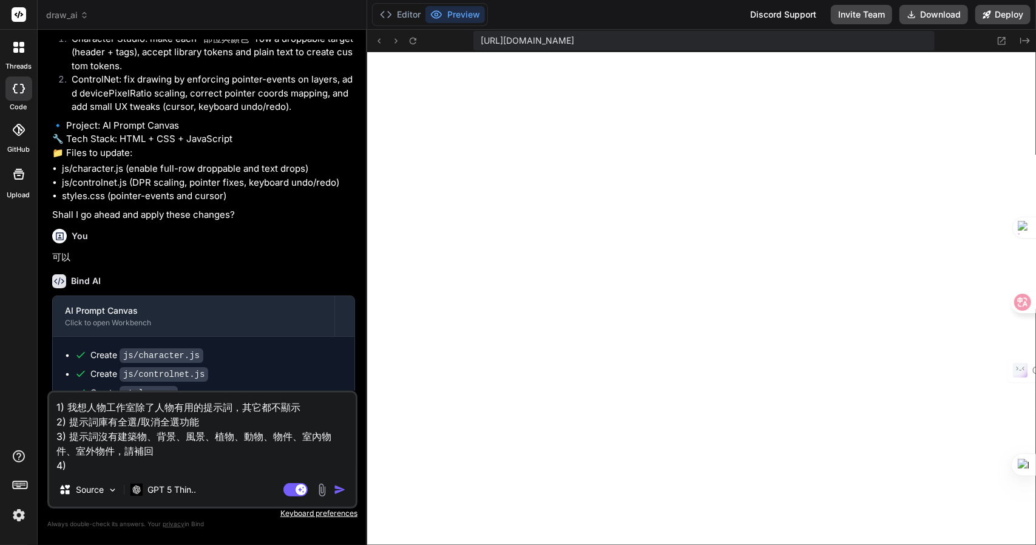
click at [103, 454] on textarea "1) 我想人物工作室除了人物有用的提示詞，其它都不顯示 2) 提示詞庫有全選/取消全選功能 3) 提示詞沒有建築物、背景、風景、植物、動物、物件、室內物件、室…" at bounding box center [202, 433] width 307 height 80
click at [94, 463] on textarea "1) 我想人物工作室除了人物有用的提示詞，其它都不顯示 2) 提示詞庫有全選/取消全選功能 3) 提示詞沒有建築物、背景、風景、植物、動物、物件、室內物件、室…" at bounding box center [202, 433] width 307 height 80
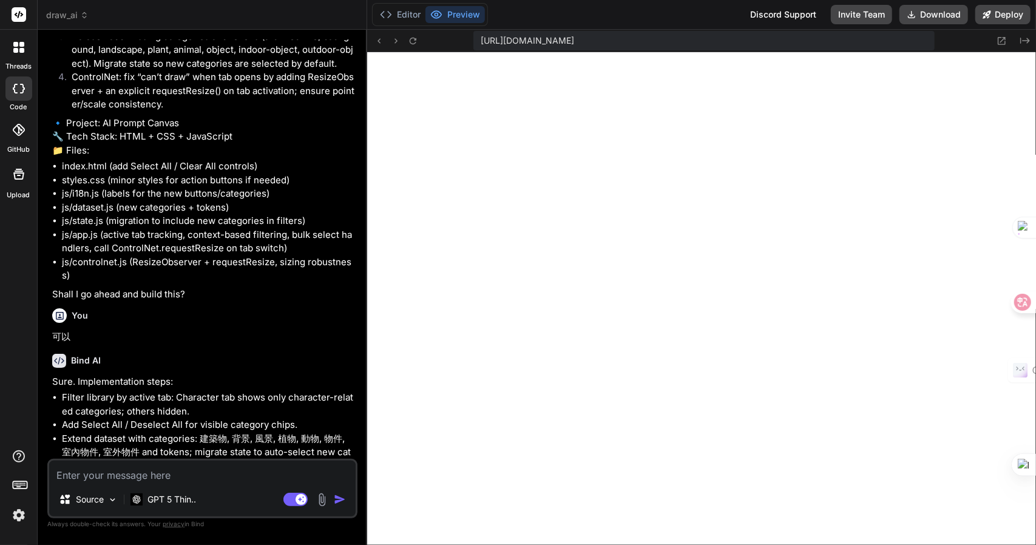
scroll to position [3649, 0]
